Goal: Information Seeking & Learning: Learn about a topic

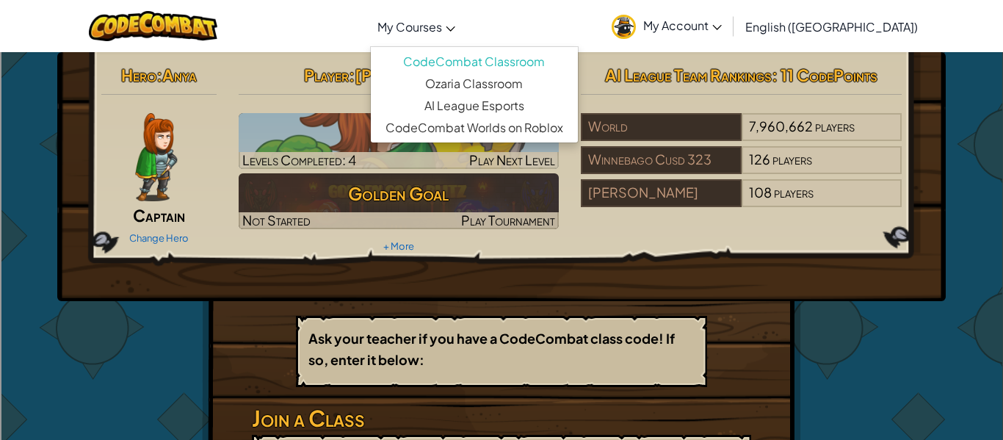
click at [442, 24] on span "My Courses" at bounding box center [410, 26] width 65 height 15
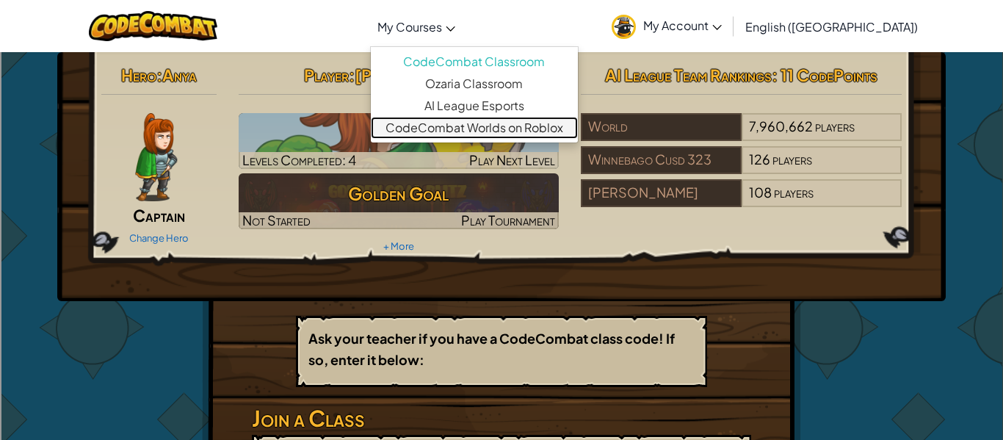
click at [518, 127] on link "CodeCombat Worlds on Roblox" at bounding box center [474, 128] width 207 height 22
